Goal: Use online tool/utility: Utilize a website feature to perform a specific function

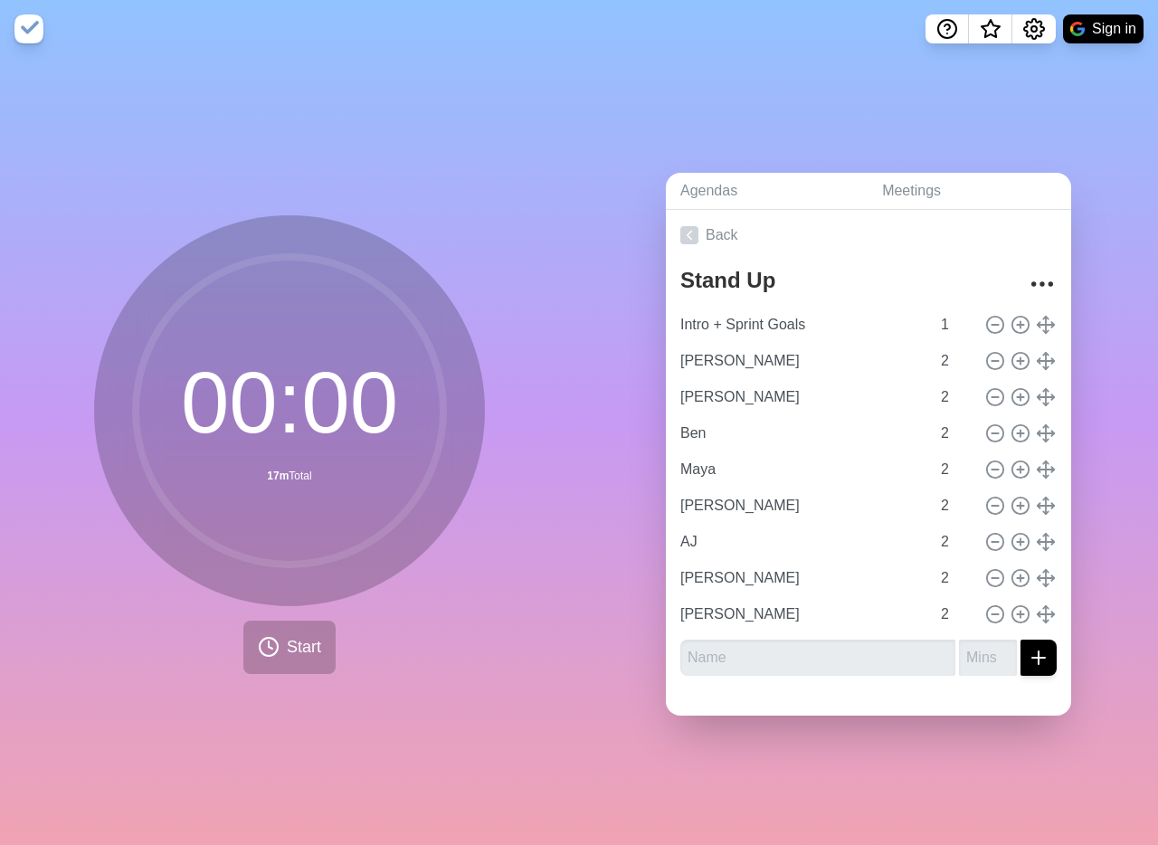
click at [160, 176] on div "00 : 00 17m Total Start" at bounding box center [289, 451] width 579 height 787
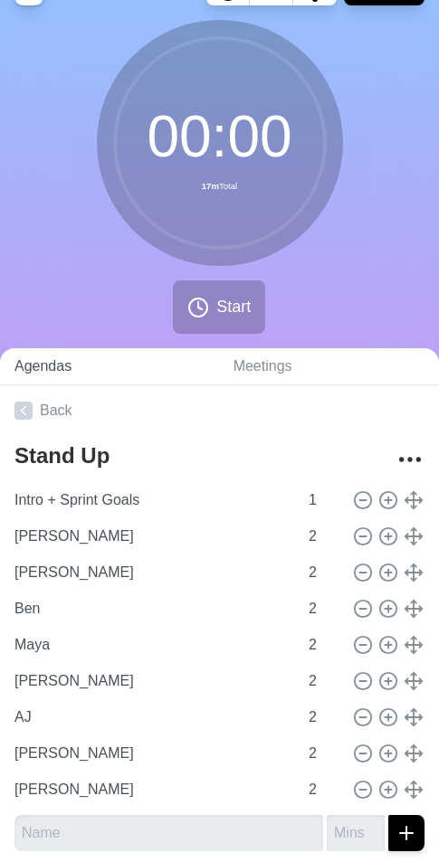
scroll to position [113, 0]
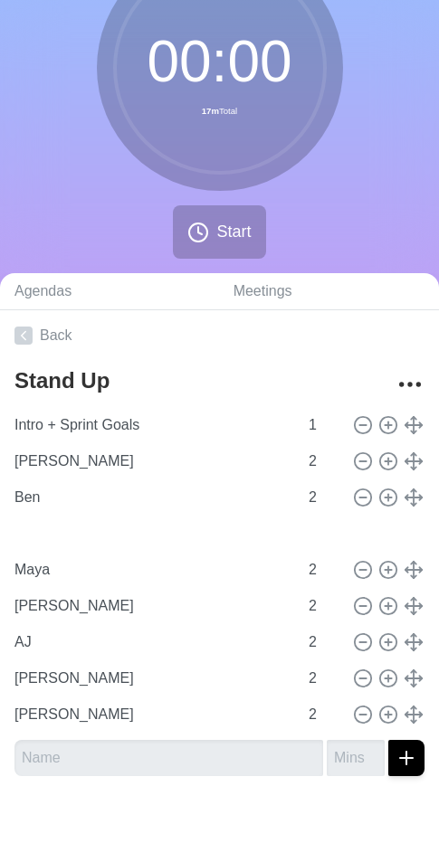
type input "Ben"
type input "[PERSON_NAME]"
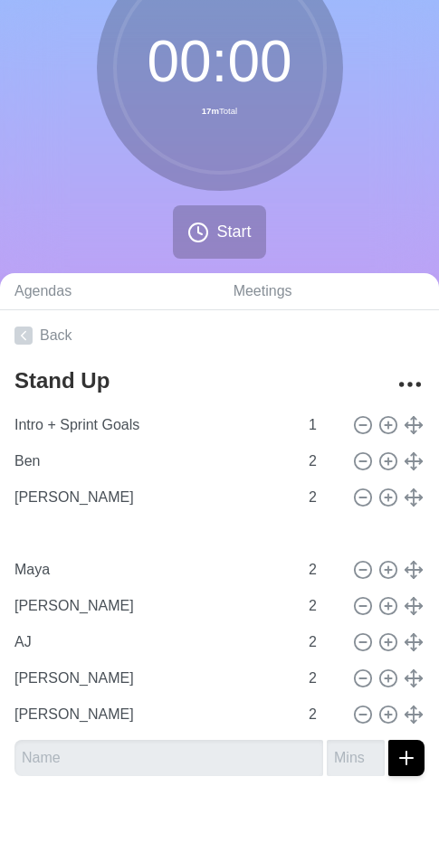
type input "Ben"
type input "[PERSON_NAME]"
type input "Maya"
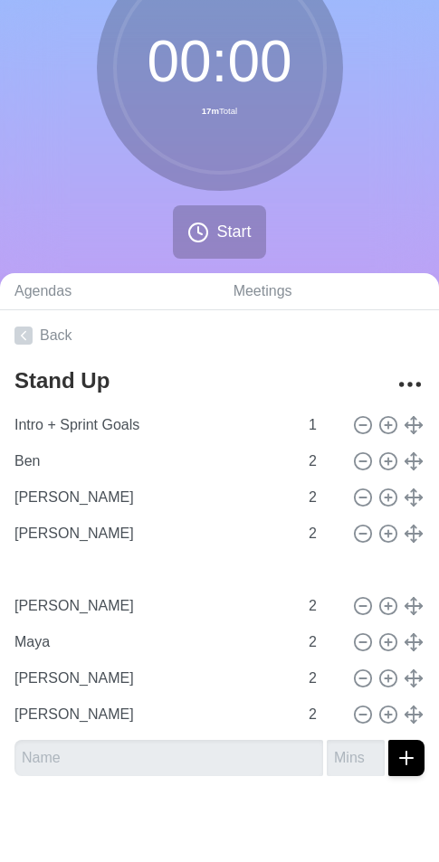
type input "AJ"
type input "[PERSON_NAME]"
type input "Maya"
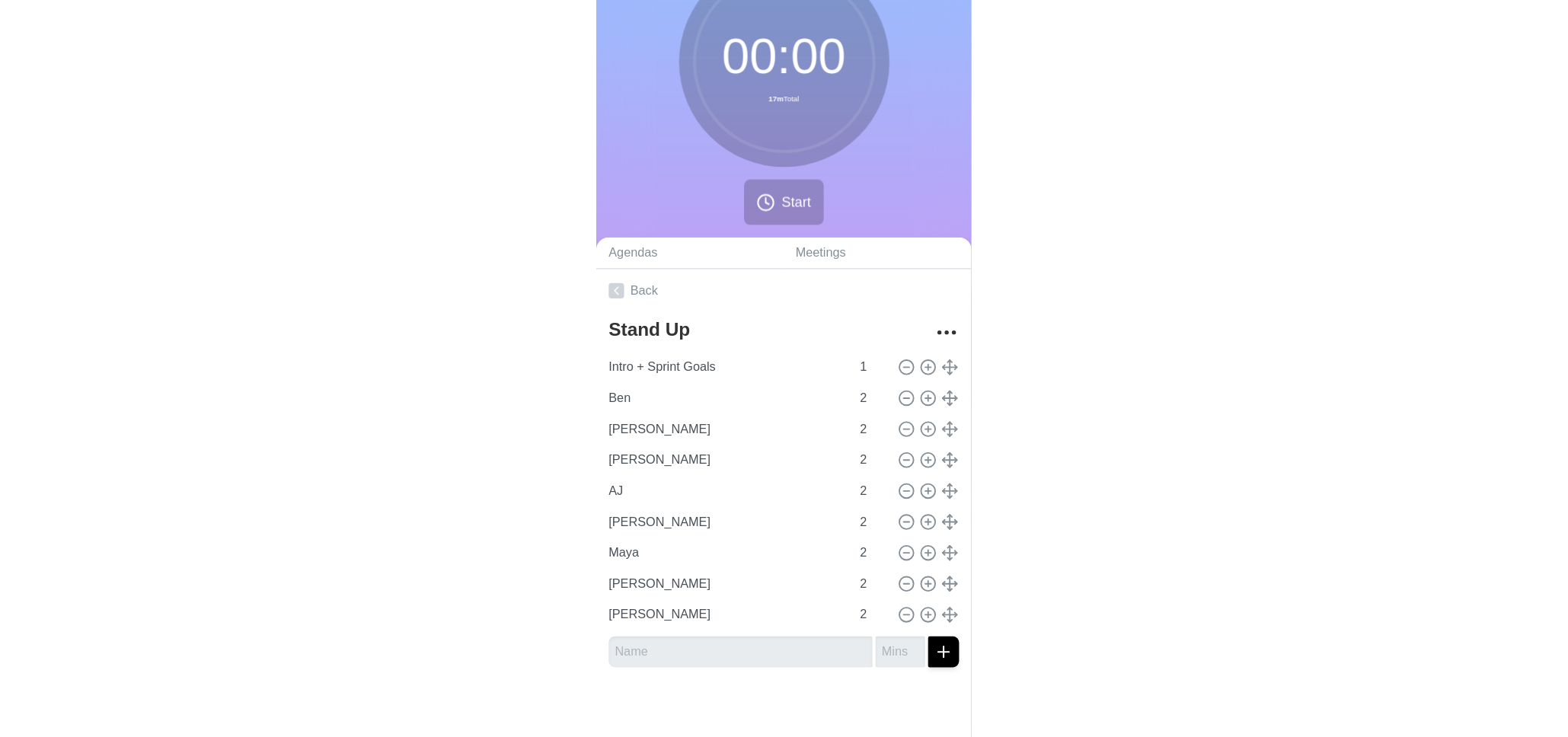
scroll to position [0, 0]
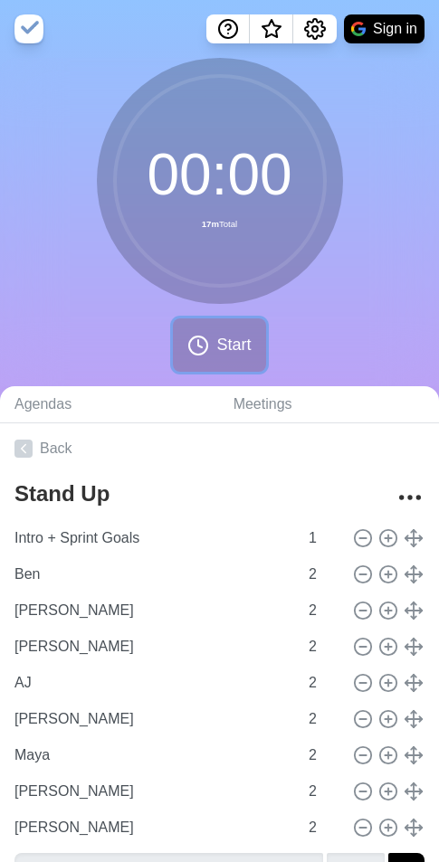
click at [219, 356] on span "Start" at bounding box center [233, 345] width 34 height 24
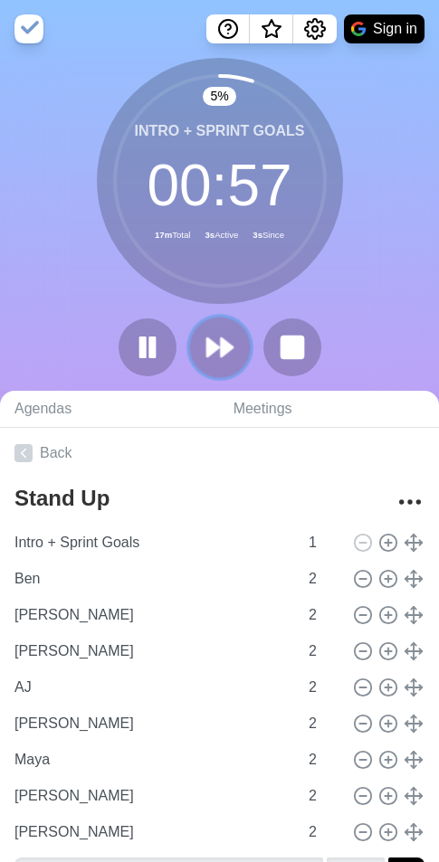
click at [234, 355] on icon at bounding box center [219, 347] width 31 height 31
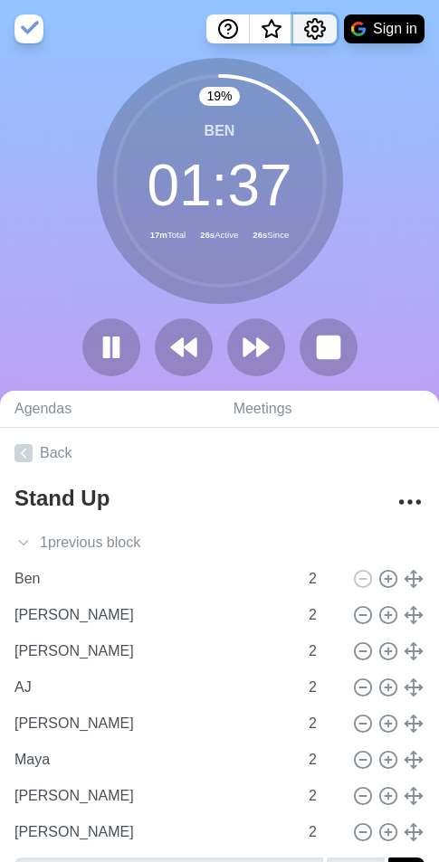
click at [315, 34] on icon "Settings" at bounding box center [315, 29] width 22 height 22
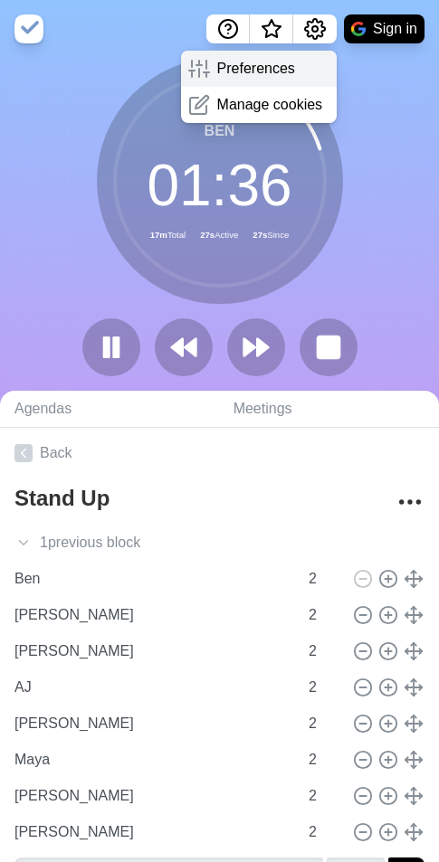
click at [293, 65] on div "Preferences" at bounding box center [259, 69] width 157 height 36
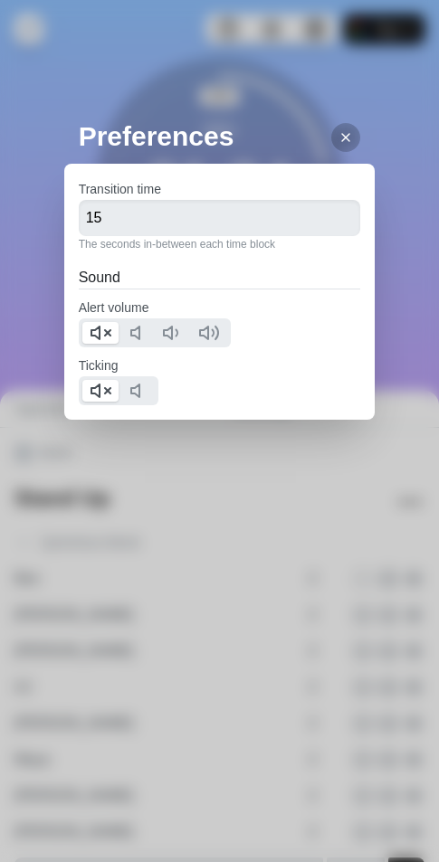
click at [43, 101] on div "Preferences Transition time 15 The seconds in-between each time block Sound Ale…" at bounding box center [219, 431] width 439 height 862
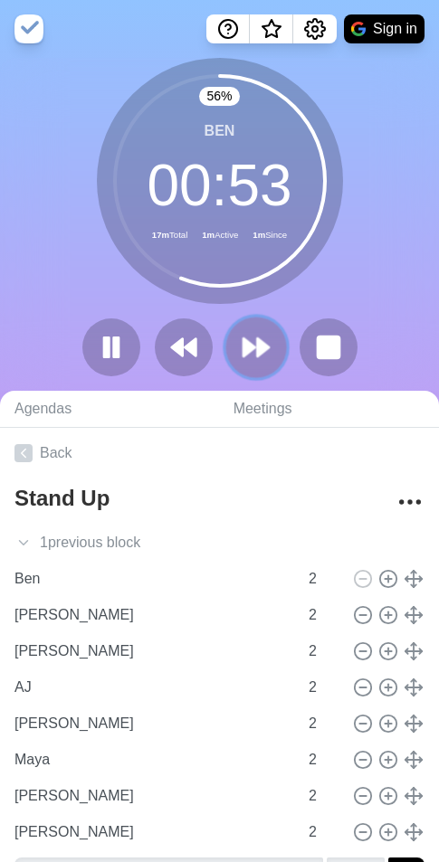
click at [252, 347] on polygon at bounding box center [249, 347] width 12 height 18
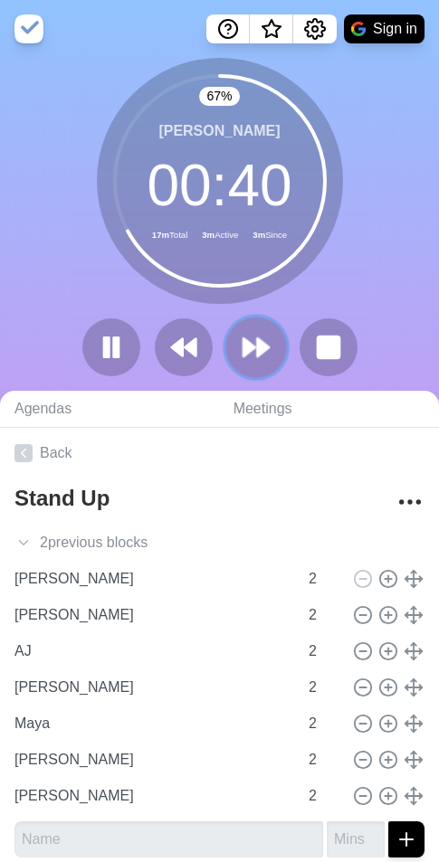
click at [257, 348] on polygon at bounding box center [263, 347] width 12 height 18
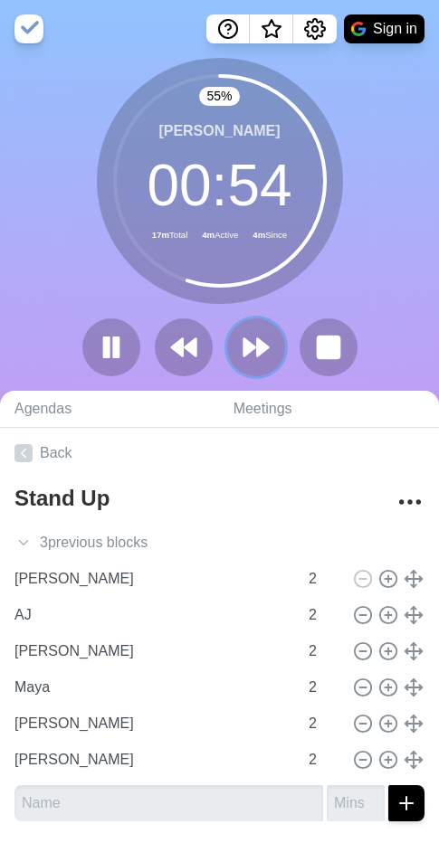
drag, startPoint x: 262, startPoint y: 352, endPoint x: 326, endPoint y: 269, distance: 104.6
click at [326, 269] on div "55 % [PERSON_NAME] 00 : 54 17m Total 4m Active 4m Since" at bounding box center [219, 224] width 439 height 333
click at [261, 353] on polygon at bounding box center [263, 347] width 12 height 18
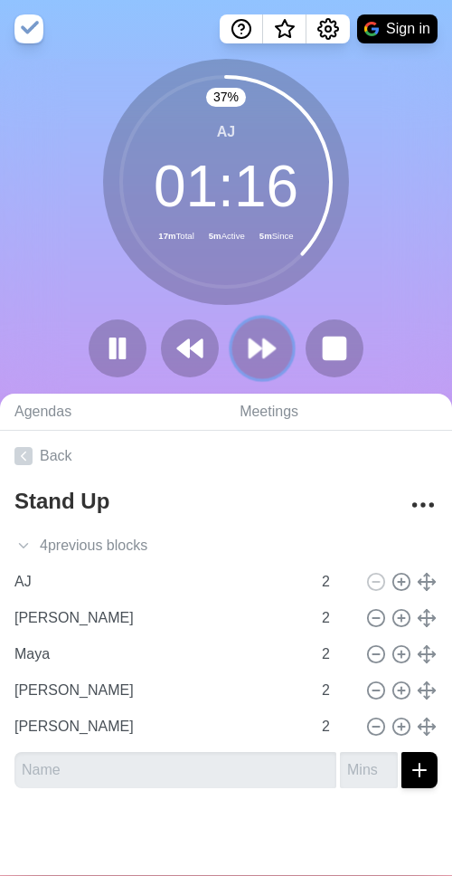
click at [270, 351] on icon at bounding box center [262, 348] width 31 height 31
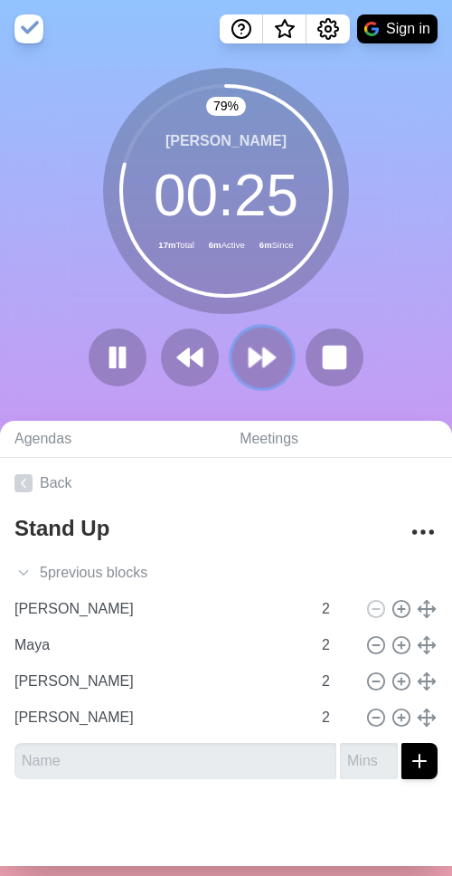
click at [252, 358] on polygon at bounding box center [256, 357] width 12 height 18
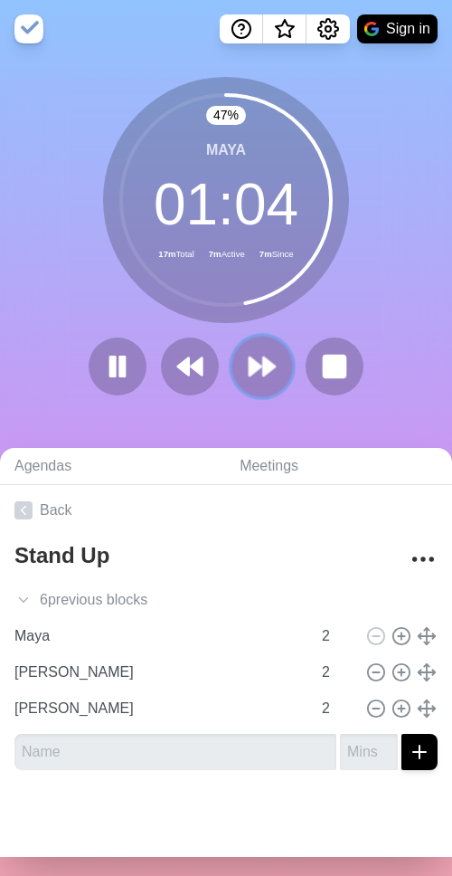
click at [248, 376] on icon at bounding box center [262, 366] width 31 height 31
